Goal: Information Seeking & Learning: Learn about a topic

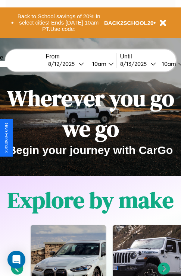
scroll to position [902, 0]
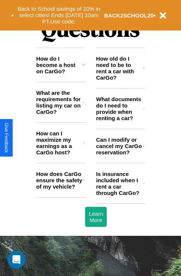
click at [120, 121] on h3 "What documents do I need to provide when renting a car?" at bounding box center [119, 108] width 47 height 25
click at [120, 195] on h3 "Is insurance included when I rent a car through CarGo?" at bounding box center [119, 183] width 47 height 25
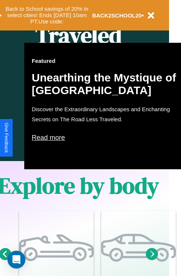
scroll to position [371, 12]
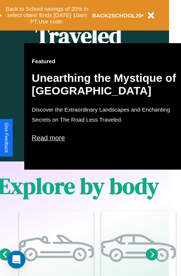
click at [106, 138] on p "Read more" at bounding box center [106, 138] width 149 height 12
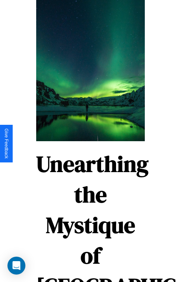
scroll to position [1288, 0]
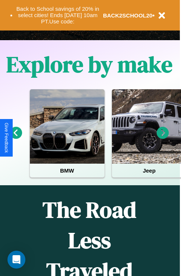
scroll to position [115, 0]
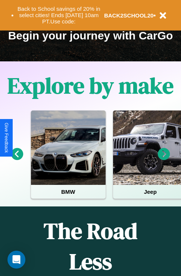
click at [17, 159] on icon at bounding box center [17, 154] width 12 height 12
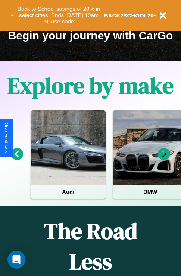
click at [163, 159] on icon at bounding box center [163, 154] width 12 height 12
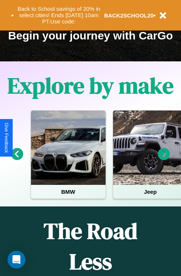
click at [163, 159] on icon at bounding box center [163, 154] width 12 height 12
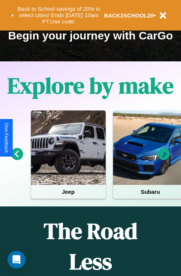
click at [163, 159] on icon at bounding box center [163, 154] width 12 height 12
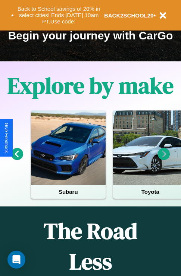
click at [17, 159] on icon at bounding box center [17, 154] width 12 height 12
